Goal: Information Seeking & Learning: Learn about a topic

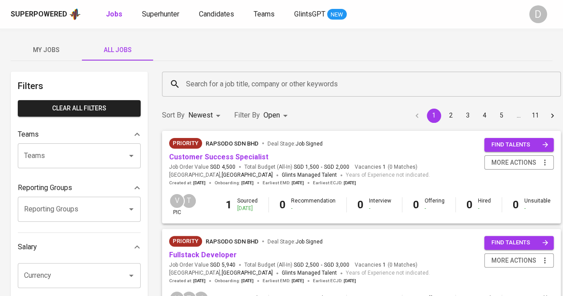
click at [227, 83] on input "Search for a job title, company or other keywords" at bounding box center [363, 84] width 359 height 17
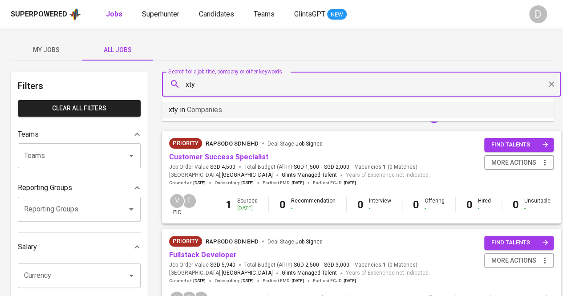
click at [218, 108] on span "Companies" at bounding box center [204, 109] width 35 height 8
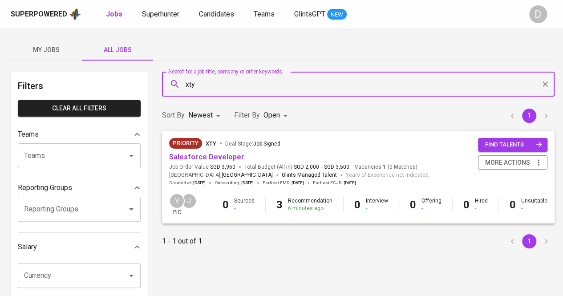
click at [224, 86] on input "xty" at bounding box center [360, 84] width 353 height 17
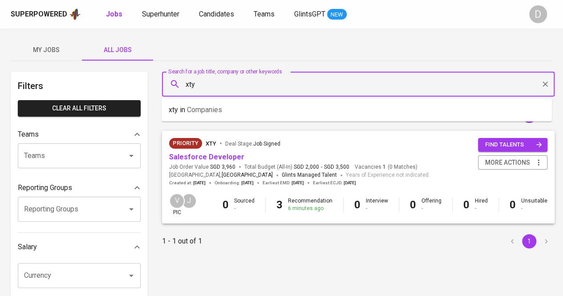
click at [224, 86] on input "xty" at bounding box center [360, 84] width 353 height 17
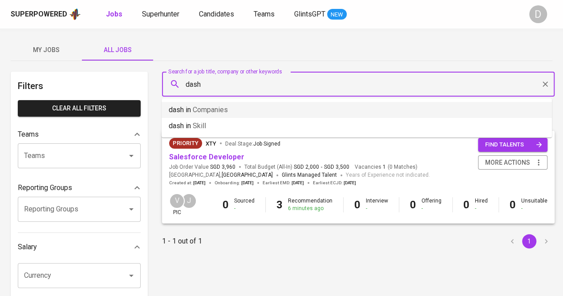
click at [220, 113] on span "Companies" at bounding box center [210, 109] width 35 height 8
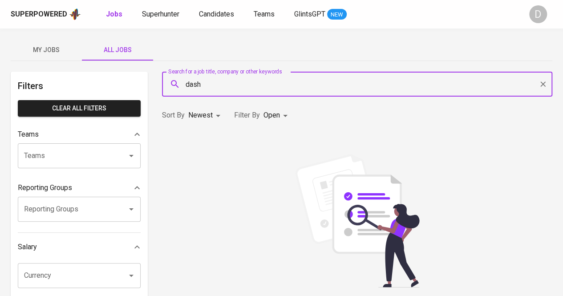
click at [245, 86] on input "dash" at bounding box center [359, 84] width 351 height 17
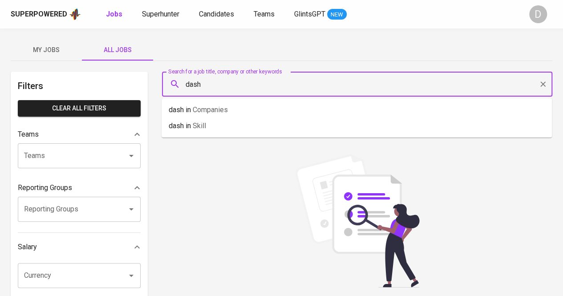
click at [245, 86] on input "dash" at bounding box center [359, 84] width 351 height 17
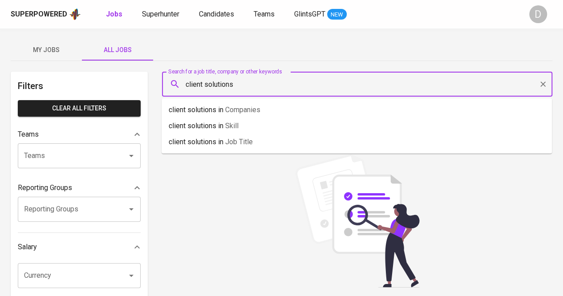
type input "client solutions"
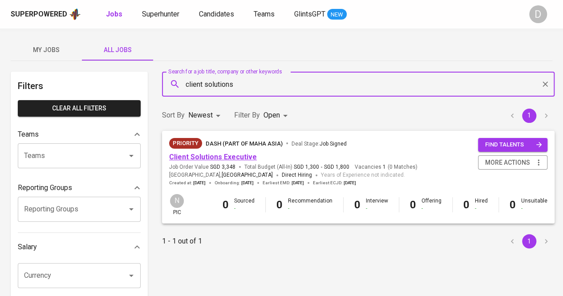
click at [226, 158] on link "Client Solutions Executive" at bounding box center [213, 157] width 88 height 8
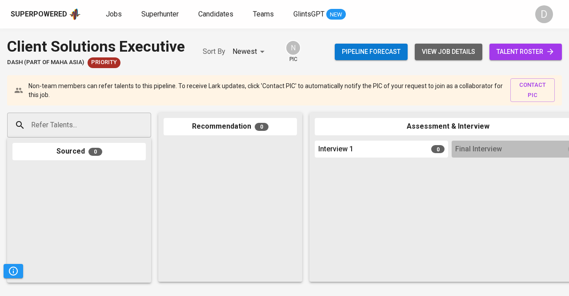
click at [440, 56] on span "view job details" at bounding box center [448, 51] width 53 height 11
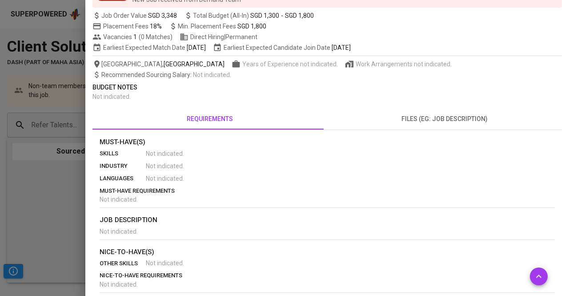
scroll to position [77, 0]
click at [331, 184] on section "Must-Have(s) skills Not indicated . industry Not indicated . languages Not indi…" at bounding box center [328, 170] width 456 height 67
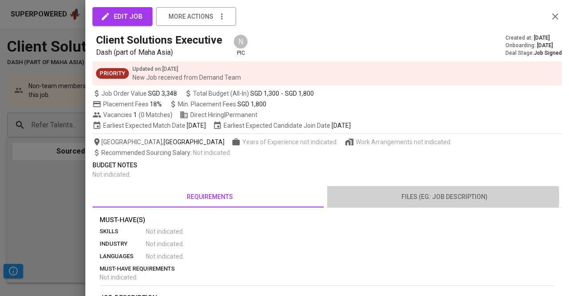
click at [412, 197] on span "files (eg: job description)" at bounding box center [445, 196] width 224 height 11
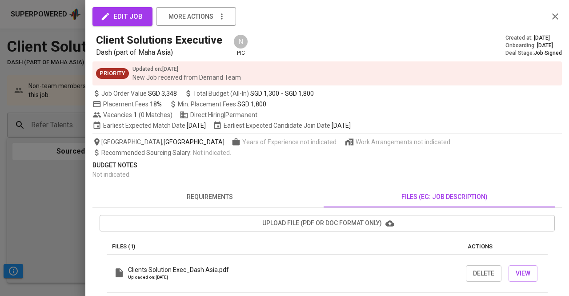
click at [226, 194] on span "requirements" at bounding box center [210, 196] width 224 height 11
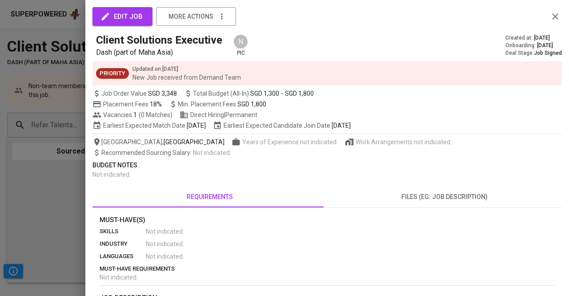
click at [40, 189] on div at bounding box center [284, 148] width 569 height 296
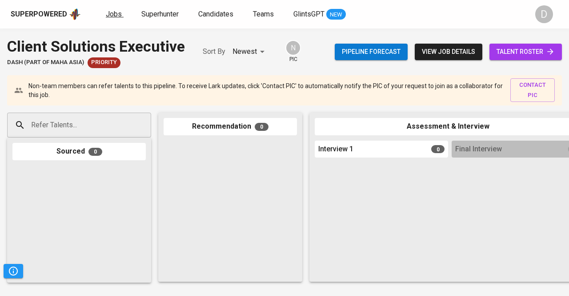
click at [112, 14] on span "Jobs" at bounding box center [114, 14] width 16 height 8
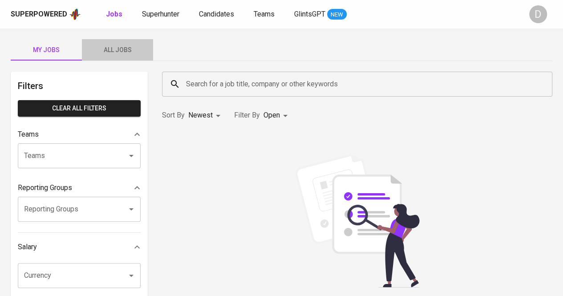
click at [129, 52] on span "All Jobs" at bounding box center [117, 49] width 61 height 11
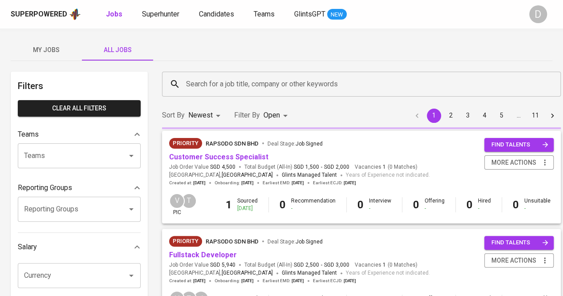
click at [209, 87] on input "Search for a job title, company or other keywords" at bounding box center [363, 84] width 359 height 17
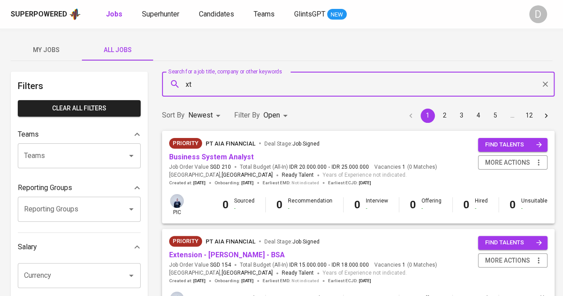
type input "x"
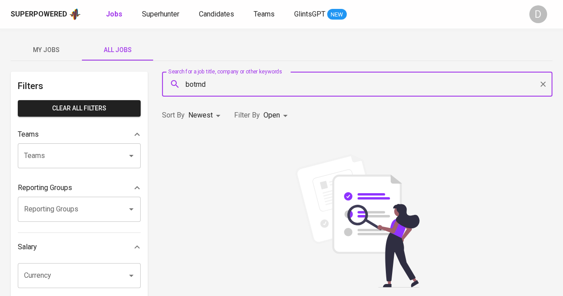
click at [198, 85] on input "botmd" at bounding box center [359, 84] width 351 height 17
click at [236, 80] on input "bot md" at bounding box center [359, 84] width 351 height 17
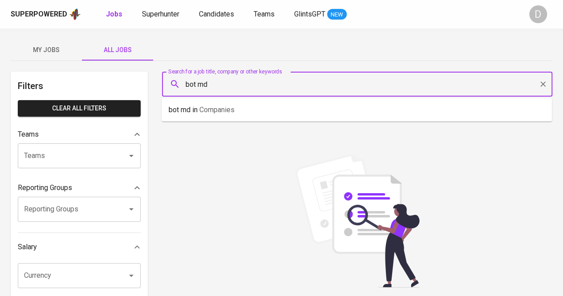
click at [236, 80] on input "bot md" at bounding box center [359, 84] width 351 height 17
type input "b"
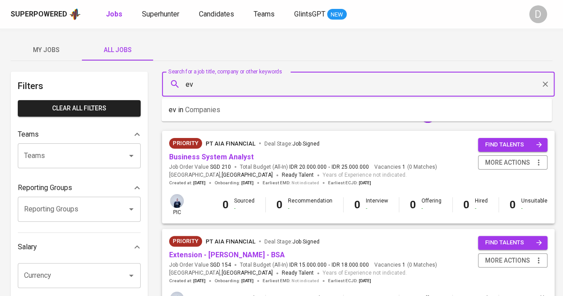
click at [236, 80] on input "ev" at bounding box center [360, 84] width 353 height 17
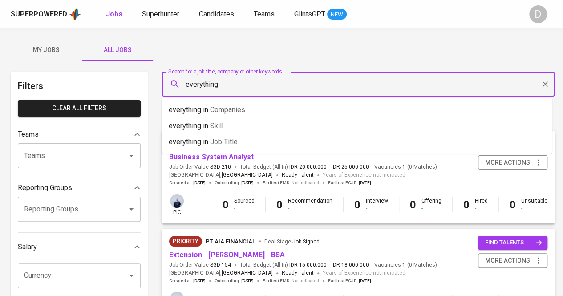
type input "everything"
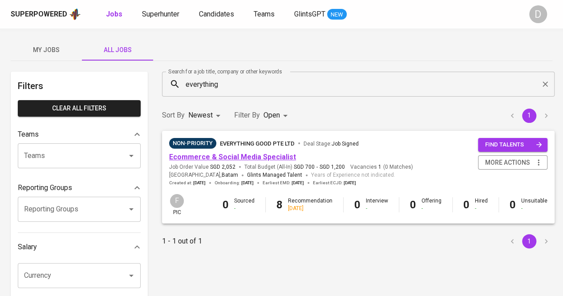
click at [256, 157] on link "Ecommerce & Social Media Specialist" at bounding box center [232, 157] width 127 height 8
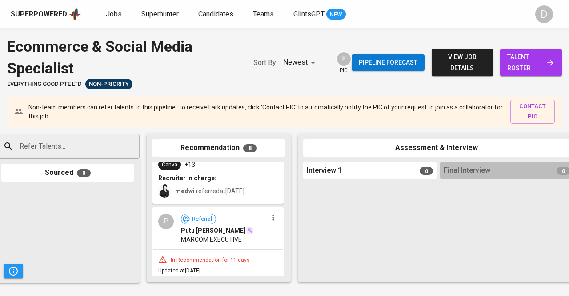
scroll to position [999, 0]
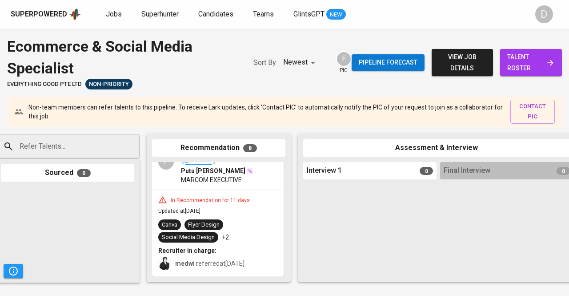
click at [518, 65] on span "talent roster" at bounding box center [532, 63] width 48 height 22
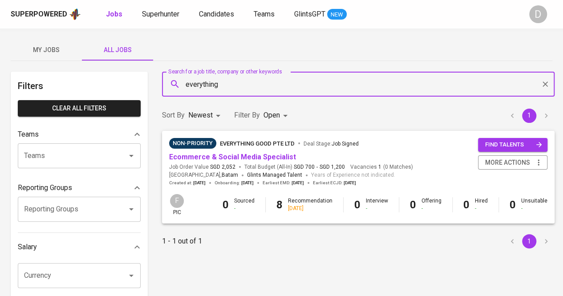
click at [264, 83] on input "everything" at bounding box center [360, 84] width 353 height 17
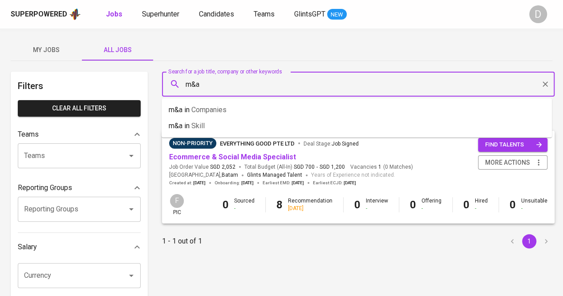
type input "m&a"
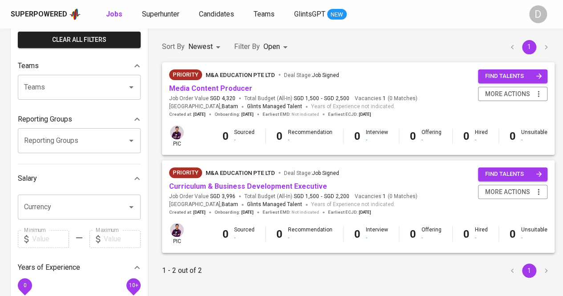
scroll to position [69, 0]
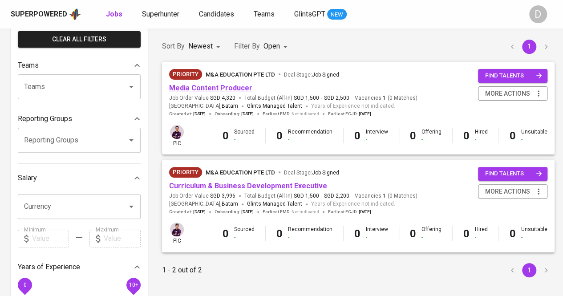
click at [233, 86] on link "Media Content Producer" at bounding box center [210, 88] width 83 height 8
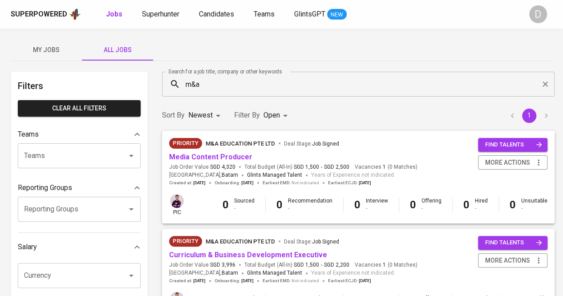
click at [260, 89] on input "m&a" at bounding box center [360, 84] width 353 height 17
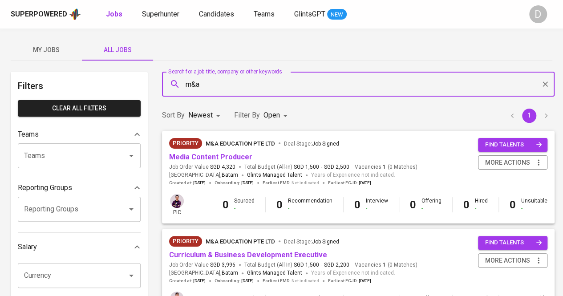
click at [260, 89] on input "m&a" at bounding box center [360, 84] width 353 height 17
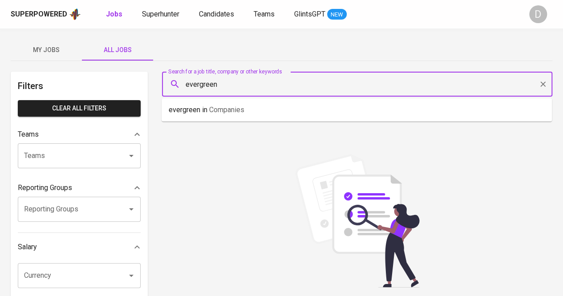
click at [226, 84] on input "evergreen" at bounding box center [359, 84] width 351 height 17
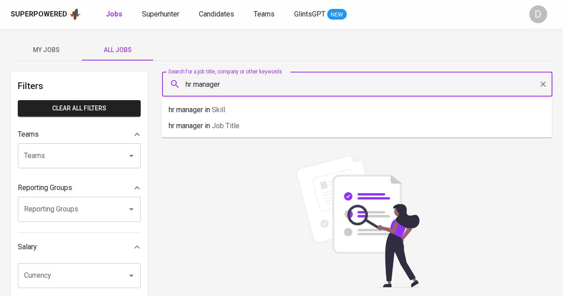
click at [236, 85] on input "hr manager" at bounding box center [359, 84] width 351 height 17
type input "evergreen"
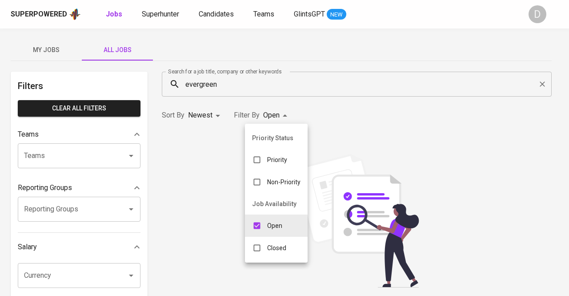
click at [267, 246] on p "Closed" at bounding box center [276, 247] width 19 height 9
type input "OPEN,CLOSE"
checkbox input "true"
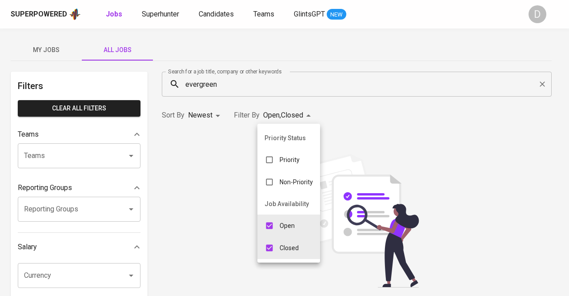
click at [349, 127] on div at bounding box center [284, 148] width 569 height 296
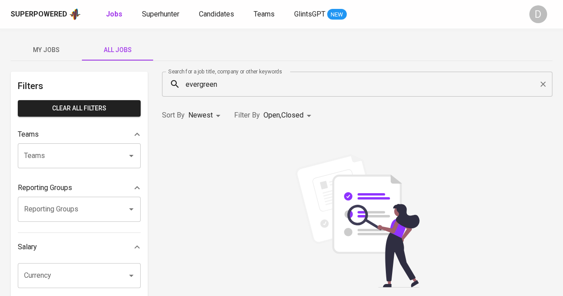
click at [288, 89] on input "evergreen" at bounding box center [359, 84] width 351 height 17
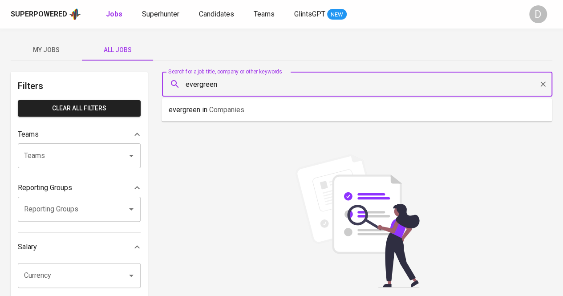
type input "evergreen"
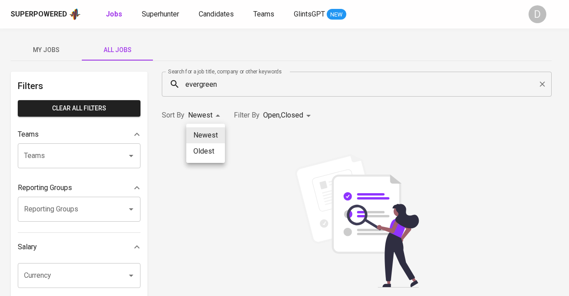
click at [303, 155] on div at bounding box center [284, 148] width 569 height 296
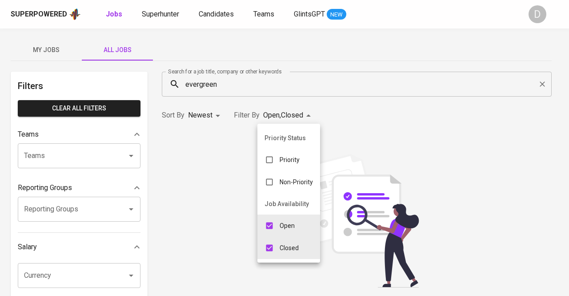
click at [286, 180] on p "Non-Priority" at bounding box center [296, 182] width 33 height 9
type input "OPEN,CLOSE,NON_PRIORITY"
checkbox input "true"
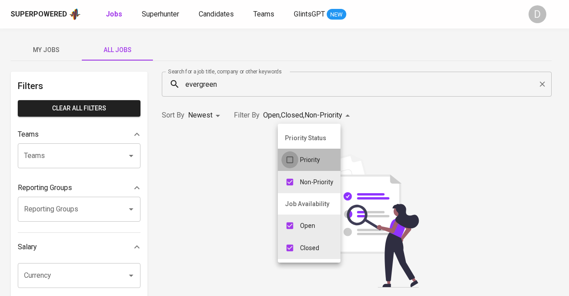
click at [296, 157] on input "checkbox" at bounding box center [290, 159] width 17 height 17
checkbox input "true"
type input "OPEN,CLOSE,NON_PRIORITY,PRIORITY"
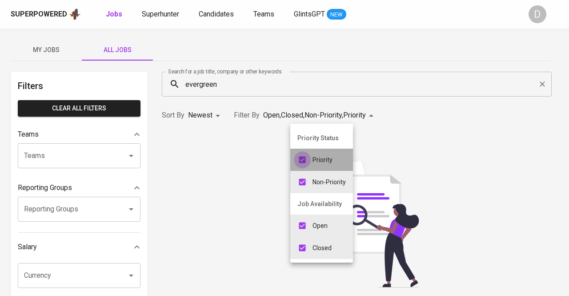
click at [298, 158] on input "checkbox" at bounding box center [302, 159] width 17 height 17
checkbox input "false"
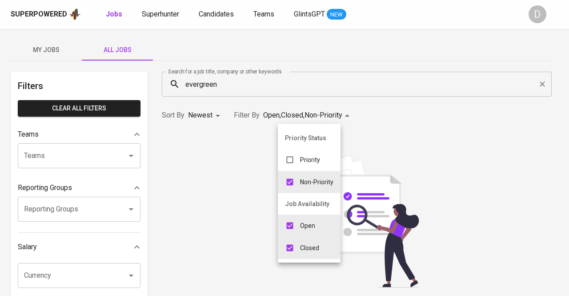
click at [299, 183] on div "Non-Priority" at bounding box center [309, 181] width 63 height 17
type input "OPEN,CLOSE"
checkbox input "false"
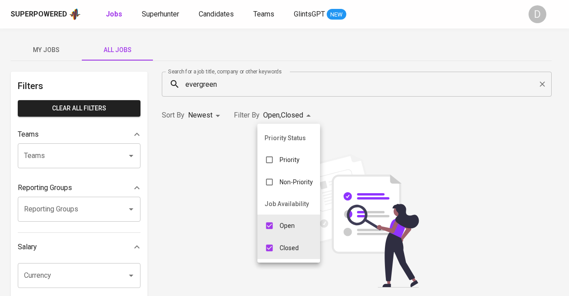
click at [354, 134] on div at bounding box center [284, 148] width 569 height 296
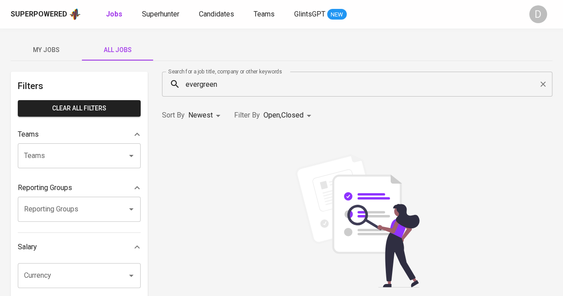
click at [233, 90] on input "evergreen" at bounding box center [359, 84] width 351 height 17
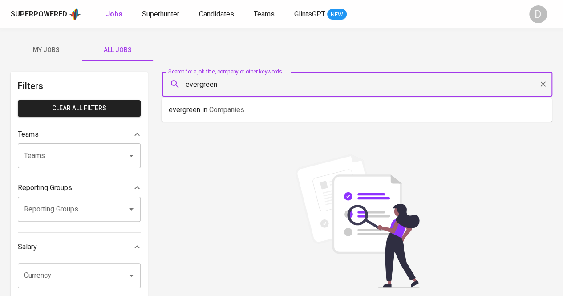
click at [233, 90] on input "evergreen" at bounding box center [359, 84] width 351 height 17
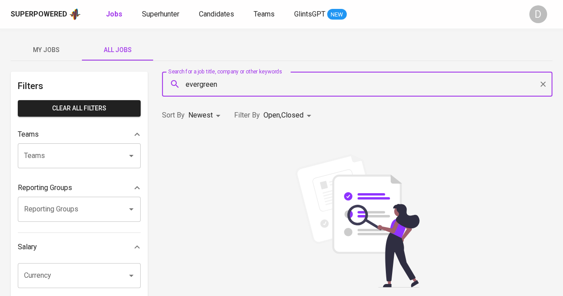
click at [227, 86] on input "evergreen" at bounding box center [359, 84] width 351 height 17
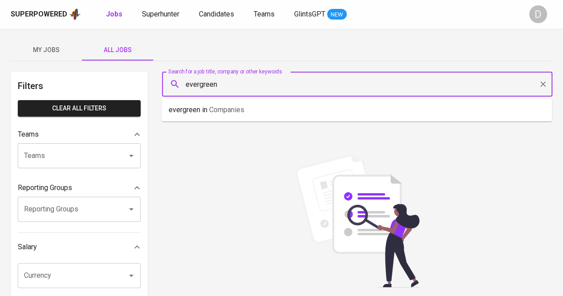
click at [227, 86] on input "evergreen" at bounding box center [359, 84] width 351 height 17
type input "E"
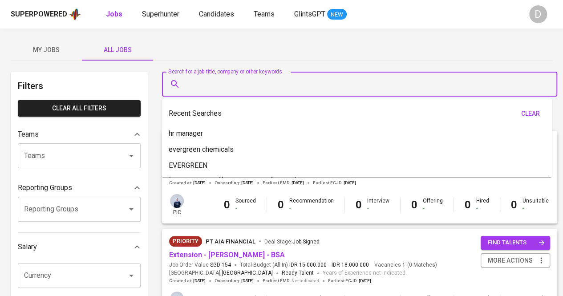
click at [284, 49] on div "My Jobs All Jobs" at bounding box center [281, 49] width 541 height 21
